Goal: Communication & Community: Answer question/provide support

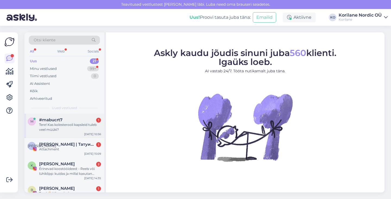
click at [72, 125] on div "Tere! Kas kolesterooli kapsleid tuleb veel müüki?" at bounding box center [70, 127] width 62 height 10
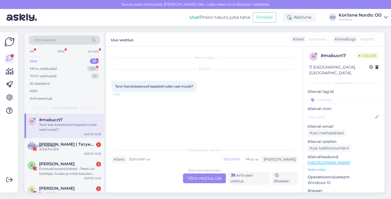
click at [193, 180] on div "Estonian to Estonian Võta vestlus üle" at bounding box center [204, 178] width 43 height 10
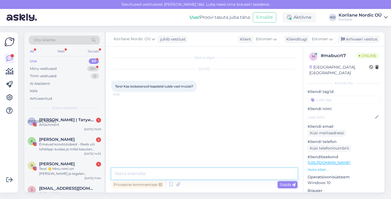
click at [172, 172] on textarea at bounding box center [204, 173] width 186 height 11
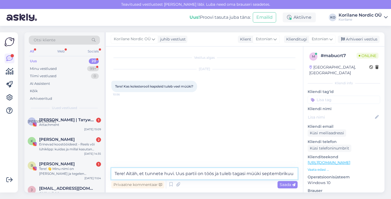
click at [247, 174] on textarea "Tere! Aitäh, et tunnete huvi. Uus partii on töös ja tuleb tagasi müüki septembr…" at bounding box center [204, 173] width 186 height 11
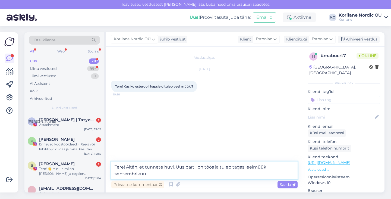
click at [221, 173] on textarea "Tere! Aitäh, et tunnete huvi. Uus partii on töös ja tuleb tagasi eelmüüki septe…" at bounding box center [204, 170] width 186 height 18
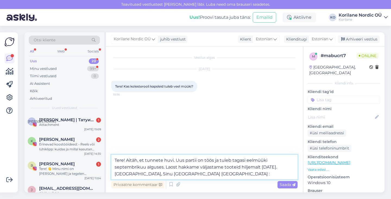
type textarea "Tere! Aitäh, et tunnete huvi. Uus partii on töös ja tuleb tagasi eelmüüki septe…"
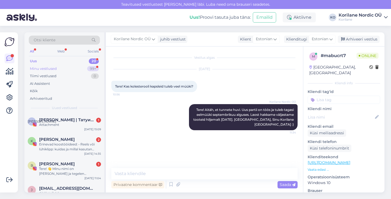
click at [55, 70] on div "Minu vestlused" at bounding box center [43, 68] width 27 height 5
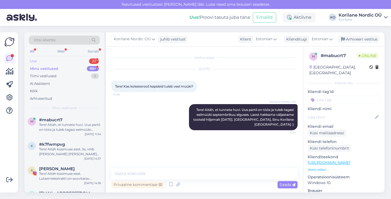
click at [43, 61] on div "Uus 20" at bounding box center [64, 61] width 71 height 8
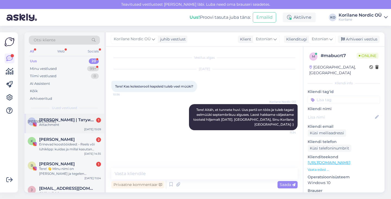
click at [55, 119] on span "[PERSON_NAME] | Татуированная мама, специалист по анализу рисунка" at bounding box center [67, 119] width 57 height 5
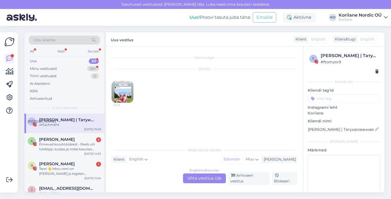
click at [125, 95] on img at bounding box center [123, 92] width 22 height 22
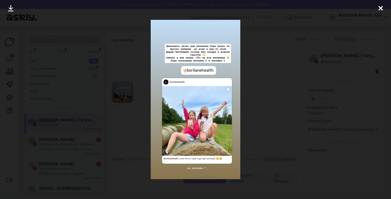
click at [381, 9] on icon at bounding box center [381, 8] width 4 height 7
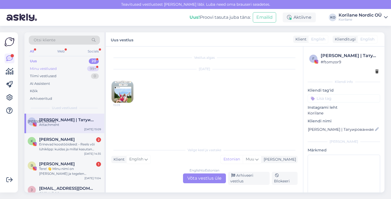
click at [42, 66] on div "Minu vestlused" at bounding box center [43, 68] width 27 height 5
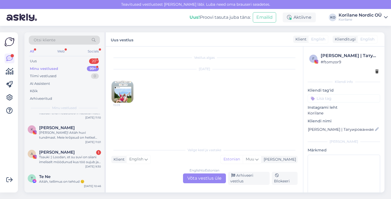
scroll to position [132, 0]
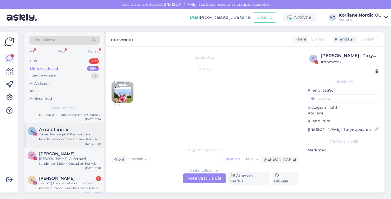
click at [58, 130] on span "A n a s t a s i a" at bounding box center [53, 129] width 29 height 5
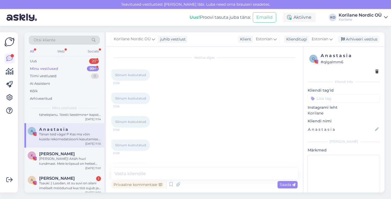
scroll to position [268, 0]
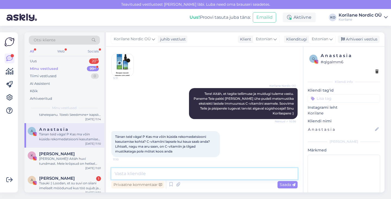
click at [134, 173] on textarea at bounding box center [204, 173] width 186 height 11
paste textarea "Tere! 🌿 Aitäh küsimuse eest! Võib täiesti rahulikult anda nii metsmustikaekstra…"
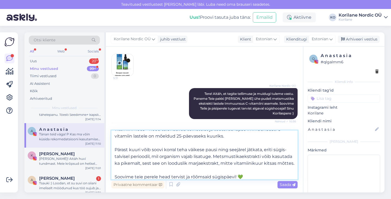
scroll to position [0, 0]
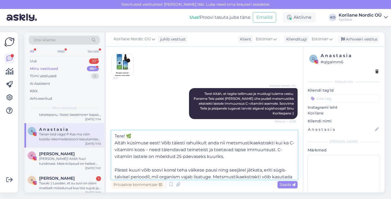
click at [133, 133] on textarea "Tere! 🌿 Aitäh küsimuse eest! Võib täiesti rahulikult anda nii metsmustikaekstra…" at bounding box center [204, 154] width 186 height 49
click at [256, 143] on textarea "Tere! Aitäh küsimuse eest! Võib täiesti rahulikult anda nii metsmustikaekstrakt…" at bounding box center [204, 154] width 186 height 49
click at [152, 150] on textarea "Tere! Aitäh küsimuse eest! Võib täiesti rahulikult anda nii metsmustika ekstrak…" at bounding box center [204, 154] width 186 height 49
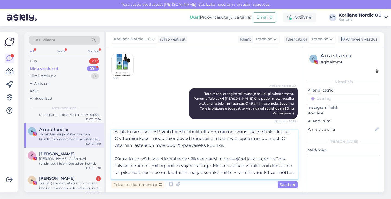
scroll to position [23, 0]
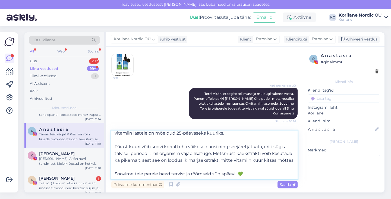
click at [242, 154] on textarea "Tere! Aitäh küsimuse eest! Võib täiesti rahulikult anda nii metsmustika ekstrak…" at bounding box center [204, 154] width 186 height 49
drag, startPoint x: 215, startPoint y: 152, endPoint x: 272, endPoint y: 155, distance: 56.6
click at [272, 155] on textarea "Tere! Aitäh küsimuse eest! Võib täiesti rahulikult anda nii metsmustika ekstrak…" at bounding box center [204, 154] width 186 height 49
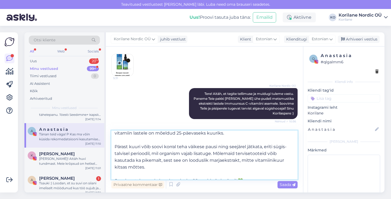
scroll to position [30, 0]
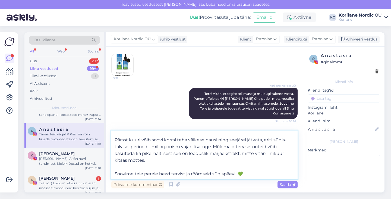
click at [177, 155] on textarea "Tere! Aitäh küsimuse eest! Võib täiesti rahulikult anda nii metsmustika ekstrak…" at bounding box center [204, 154] width 186 height 49
drag, startPoint x: 212, startPoint y: 154, endPoint x: 242, endPoint y: 153, distance: 30.2
click at [242, 153] on textarea "Tere! Aitäh küsimuse eest! Võib täiesti rahulikult anda nii metsmustika ekstrak…" at bounding box center [204, 154] width 186 height 49
drag, startPoint x: 225, startPoint y: 162, endPoint x: 212, endPoint y: 155, distance: 14.3
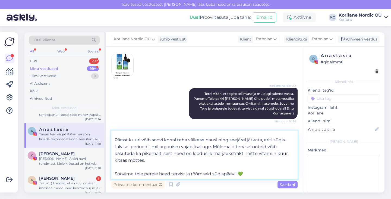
click at [212, 155] on textarea "Tere! Aitäh küsimuse eest! Võib täiesti rahulikult anda nii metsmustika ekstrak…" at bounding box center [204, 154] width 186 height 49
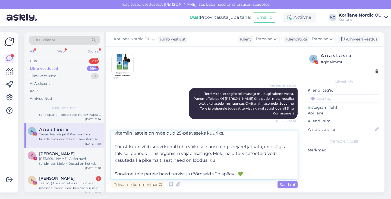
scroll to position [23, 0]
drag, startPoint x: 220, startPoint y: 158, endPoint x: 114, endPoint y: 142, distance: 107.2
click at [114, 142] on textarea "Tere! Aitäh küsimuse eest! Võib täiesti rahulikult anda nii metsmustika ekstrak…" at bounding box center [204, 154] width 186 height 49
click at [219, 158] on textarea "Tere! Aitäh küsimuse eest! Võib täiesti rahulikult anda nii metsmustika ekstrak…" at bounding box center [204, 154] width 186 height 49
paste textarea "sest need on looduslikud ja lapse organismile õrnad."
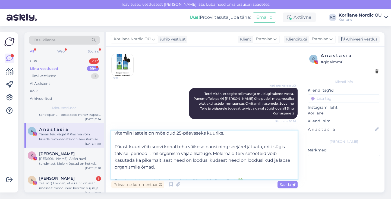
drag, startPoint x: 179, startPoint y: 171, endPoint x: 272, endPoint y: 160, distance: 93.3
click at [272, 160] on textarea "Tere! Aitäh küsimuse eest! Võib täiesti rahulikult anda nii metsmustika ekstrak…" at bounding box center [204, 154] width 186 height 49
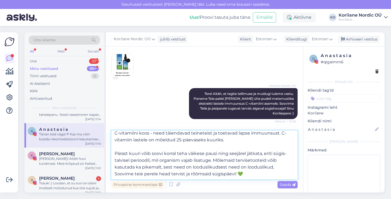
scroll to position [17, 0]
paste textarea "ohutud ja efektiivsed igapäevaseks kasutamiseks."
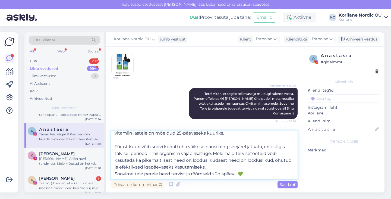
click at [136, 173] on textarea "Tere! Aitäh küsimuse eest! Võib täiesti rahulikult anda nii metsmustika ekstrak…" at bounding box center [204, 154] width 186 height 49
click at [219, 169] on textarea "Tere! Aitäh küsimuse eest! Võib täiesti rahulikult anda nii metsmustika ekstrak…" at bounding box center [204, 154] width 186 height 49
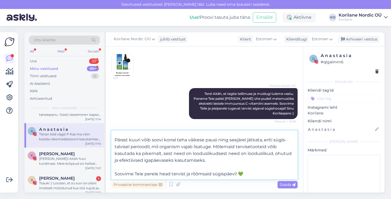
click at [256, 172] on textarea "Tere! Aitäh küsimuse eest! Võib täiesti rahulikult anda nii metsmustika ekstrak…" at bounding box center [204, 154] width 186 height 49
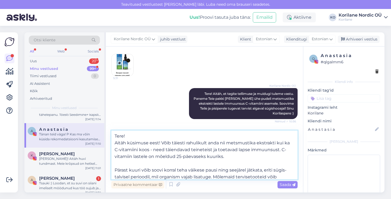
scroll to position [2, 0]
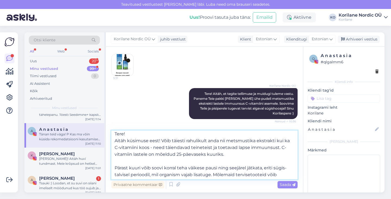
click at [210, 136] on textarea "Tere! Aitäh küsimuse eest! Võib täiesti rahulikult anda nii metsmustika ekstrak…" at bounding box center [204, 154] width 186 height 49
type textarea "Tere! Aitäh küsimuse eest! Võib täiesti rahulikult anda nii metsmustika ekstrak…"
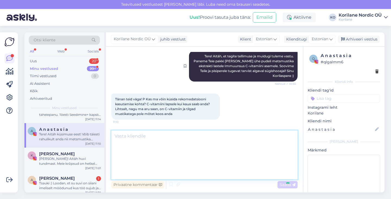
scroll to position [0, 0]
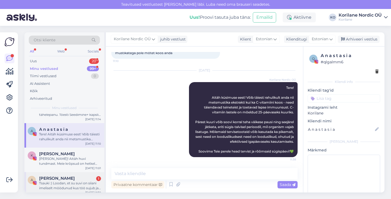
click at [67, 186] on div "Tsauki :) Loodan, et su suvi on siiani imeliselt möödunud kus töö sujub ja puhk…" at bounding box center [70, 186] width 62 height 10
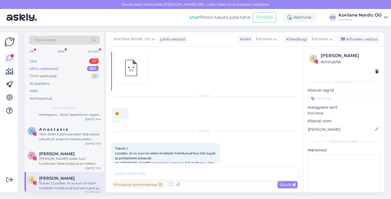
scroll to position [321, 0]
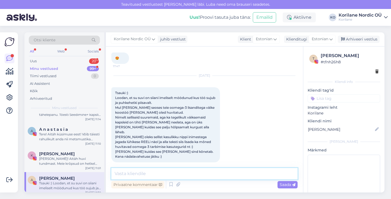
click at [141, 173] on textarea at bounding box center [204, 173] width 186 height 11
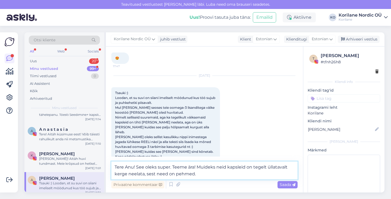
scroll to position [327, 0]
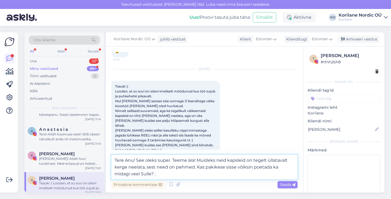
type textarea "Tere Anu! See oleks super. Teeme ära! Muideks neid kapsleid on tegelt üllataval…"
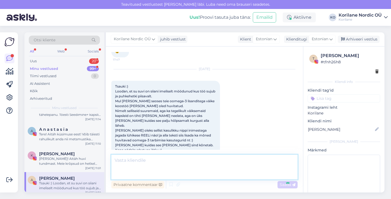
scroll to position [365, 0]
